Goal: Task Accomplishment & Management: Manage account settings

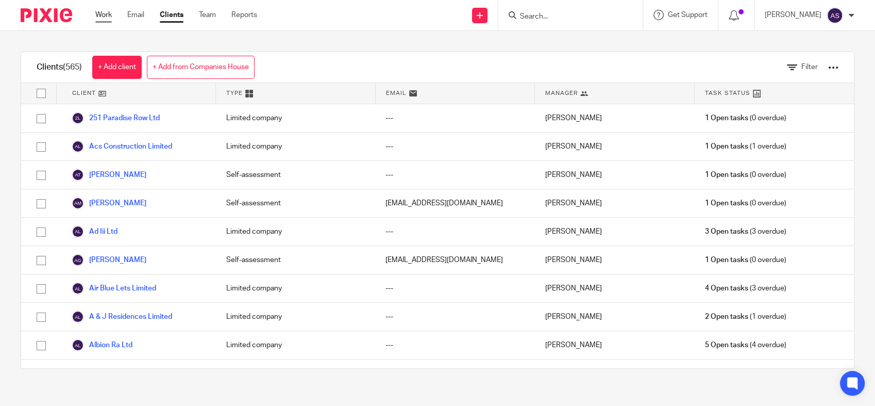
click at [99, 12] on link "Work" at bounding box center [103, 15] width 16 height 10
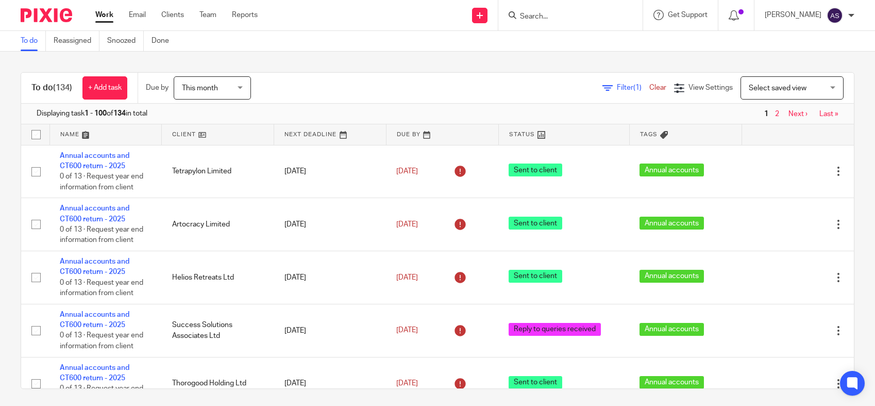
click at [562, 16] on input "Search" at bounding box center [565, 16] width 93 height 9
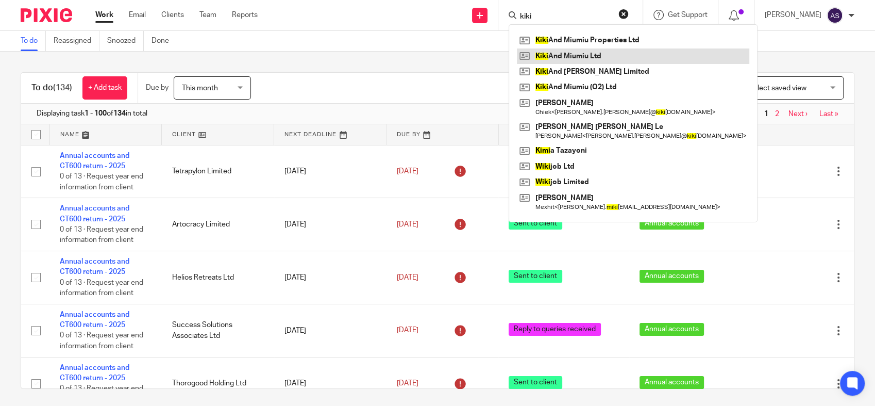
type input "kiki"
click at [605, 59] on link at bounding box center [633, 55] width 232 height 15
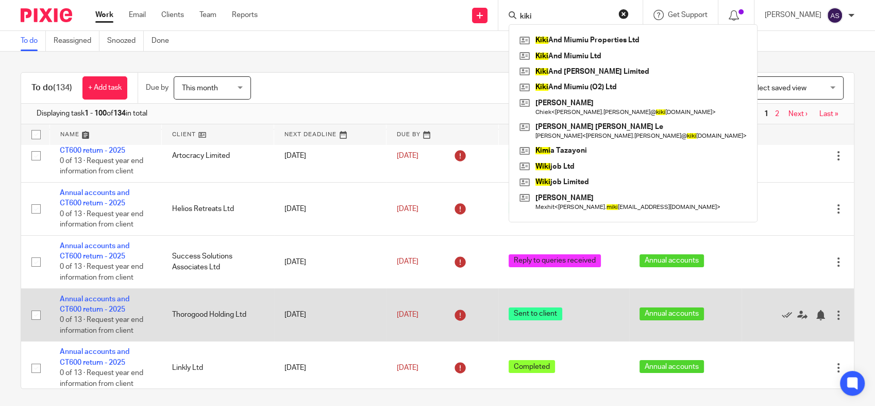
scroll to position [57, 0]
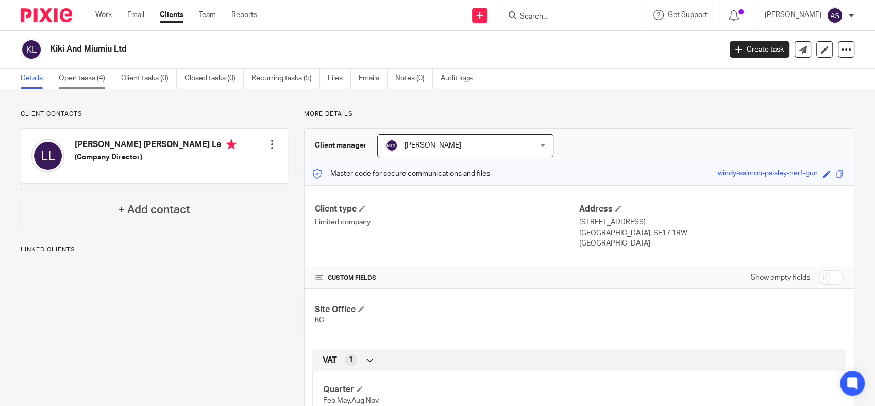
click at [92, 77] on link "Open tasks (4)" at bounding box center [86, 79] width 55 height 20
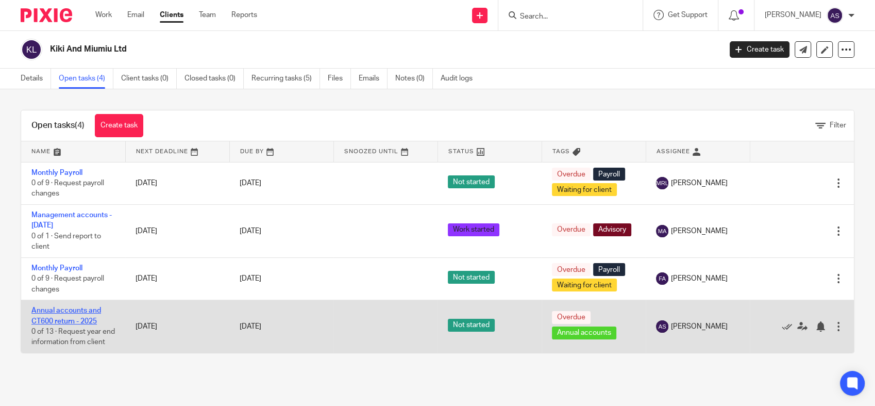
click at [83, 324] on link "Annual accounts and CT600 return - 2025" at bounding box center [66, 316] width 70 height 18
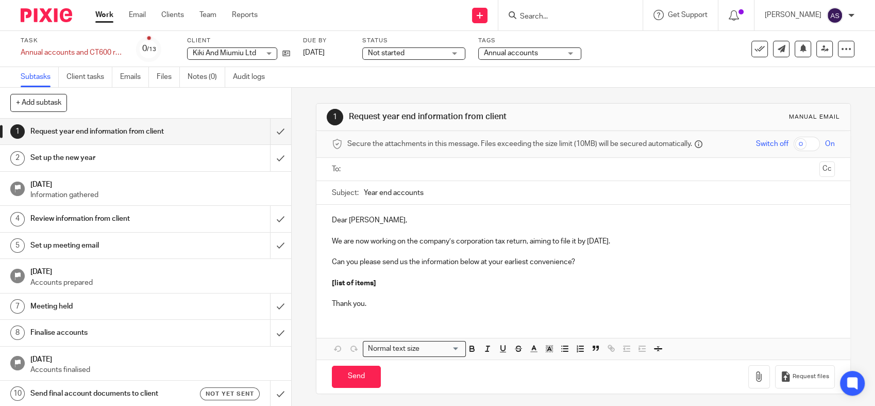
click at [440, 53] on span "Not started" at bounding box center [406, 53] width 77 height 11
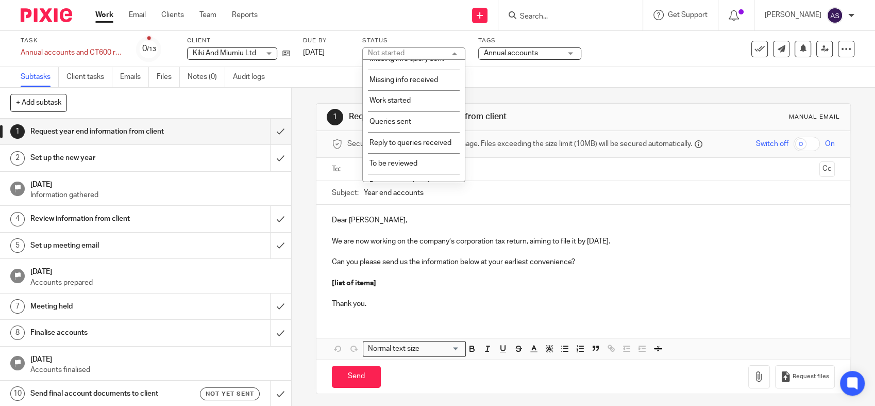
scroll to position [183, 0]
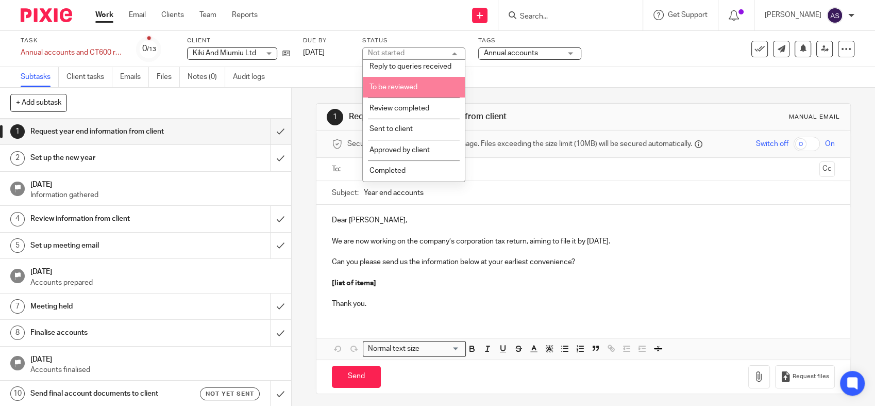
click at [409, 92] on li "To be reviewed" at bounding box center [414, 87] width 102 height 21
